Goal: Information Seeking & Learning: Find contact information

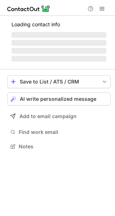
scroll to position [157, 115]
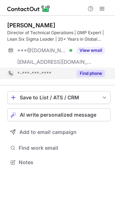
click at [90, 75] on button "Find phone" at bounding box center [91, 73] width 28 height 7
click at [72, 75] on div "*-***-***-****" at bounding box center [44, 73] width 55 height 6
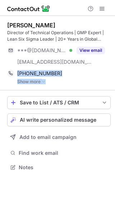
click at [113, 73] on div "Rizwan Saleem Director of Technical Operations | GMP Expert | Lean Six Sigma Le…" at bounding box center [57, 97] width 115 height 162
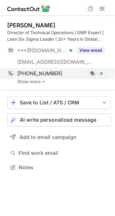
click at [91, 72] on span at bounding box center [93, 74] width 6 height 6
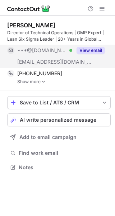
scroll to position [162, 115]
click at [91, 45] on div "View email" at bounding box center [88, 51] width 33 height 12
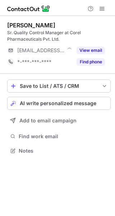
scroll to position [146, 115]
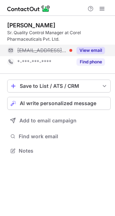
click at [86, 51] on button "View email" at bounding box center [91, 50] width 28 height 7
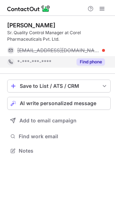
click at [86, 61] on button "Find phone" at bounding box center [91, 61] width 28 height 7
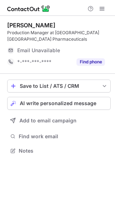
scroll to position [146, 115]
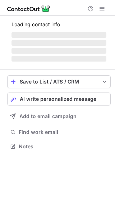
scroll to position [146, 115]
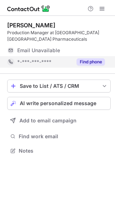
click at [99, 60] on button "Find phone" at bounding box center [91, 61] width 28 height 7
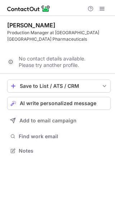
scroll to position [134, 115]
